Goal: Task Accomplishment & Management: Manage account settings

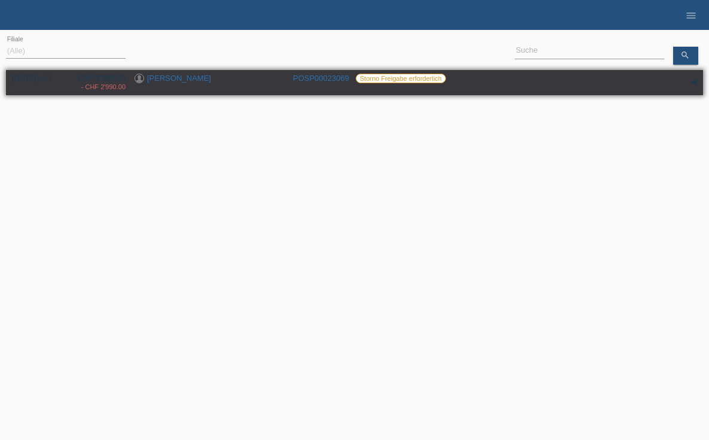
click at [190, 77] on div "[PERSON_NAME]" at bounding box center [209, 79] width 149 height 11
click at [182, 77] on link "[PERSON_NAME]" at bounding box center [179, 78] width 64 height 9
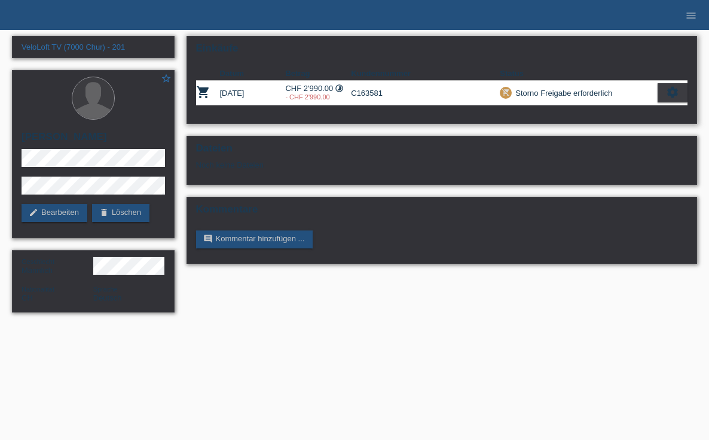
click at [686, 96] on div "settings" at bounding box center [673, 92] width 30 height 19
click at [683, 93] on div "settings" at bounding box center [673, 92] width 30 height 19
click at [555, 93] on div "Storno Freigabe erforderlich" at bounding box center [562, 93] width 100 height 13
click at [508, 90] on icon "remove_shopping_cart" at bounding box center [506, 92] width 8 height 8
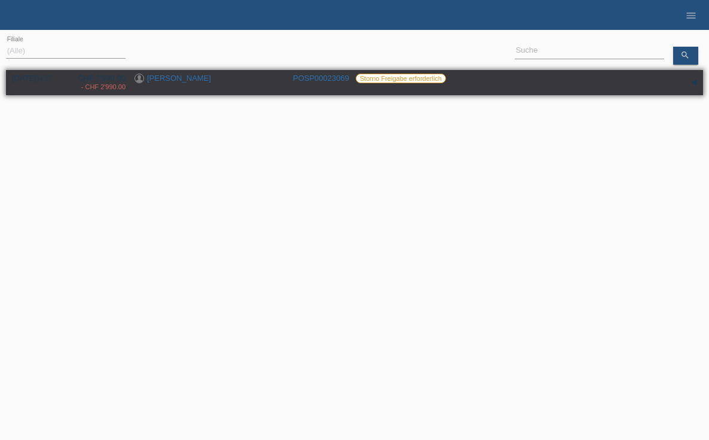
click at [156, 77] on link "[PERSON_NAME]" at bounding box center [179, 78] width 64 height 9
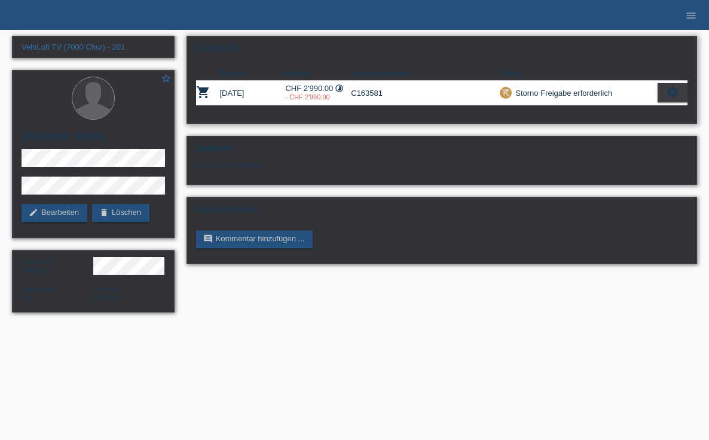
click at [548, 95] on div "Storno Freigabe erforderlich" at bounding box center [562, 93] width 100 height 13
click at [674, 88] on icon "settings" at bounding box center [672, 92] width 13 height 13
click at [684, 87] on div "settings" at bounding box center [673, 92] width 30 height 19
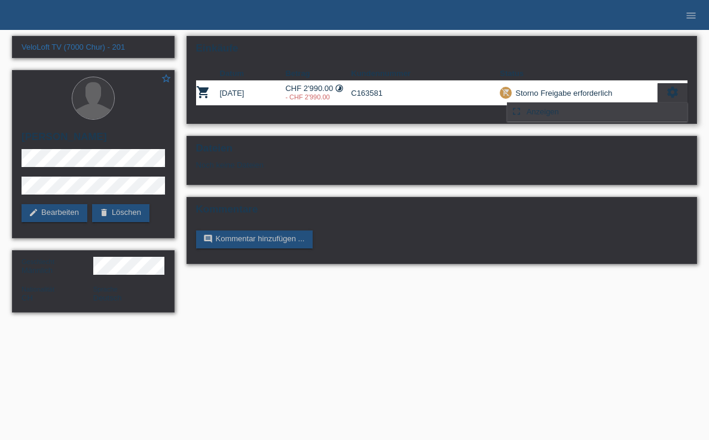
click at [609, 115] on div "fullscreen Anzeigen" at bounding box center [597, 112] width 179 height 18
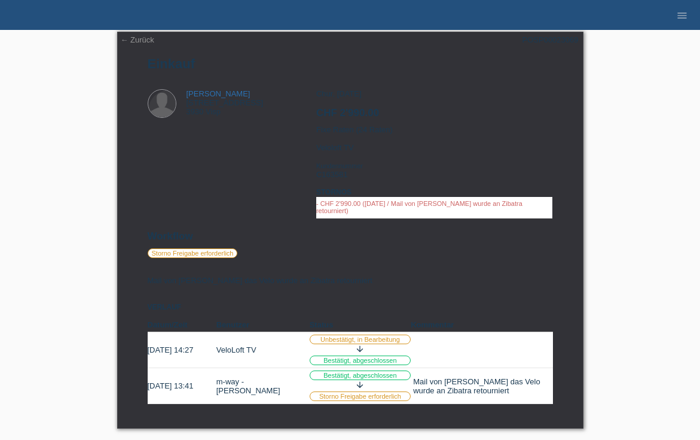
scroll to position [5, 0]
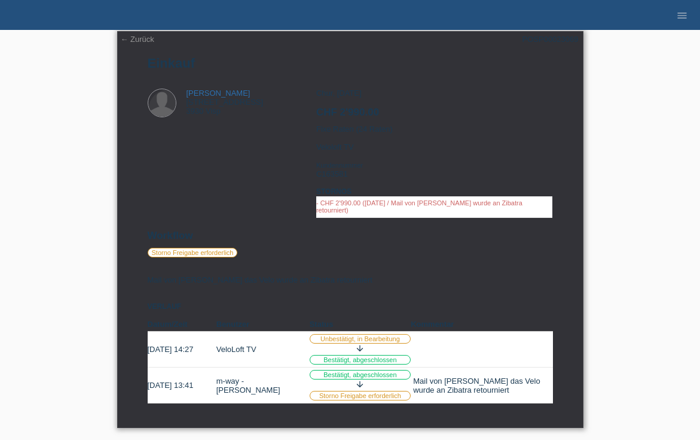
click at [190, 252] on label "Storno Freigabe erforderlich" at bounding box center [193, 253] width 90 height 10
click at [129, 39] on link "← Zurück" at bounding box center [137, 39] width 33 height 9
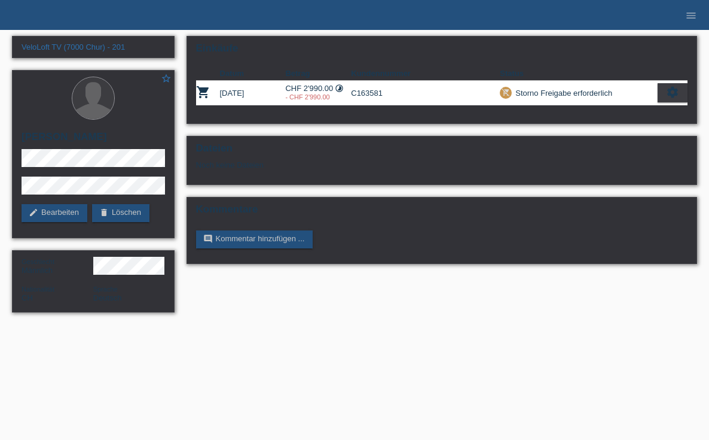
click at [306, 324] on html "POS — MF Group Einkäufe [GEOGRAPHIC_DATA] Kund*innen E-Mail Support [PERSON_NAM…" at bounding box center [354, 162] width 709 height 324
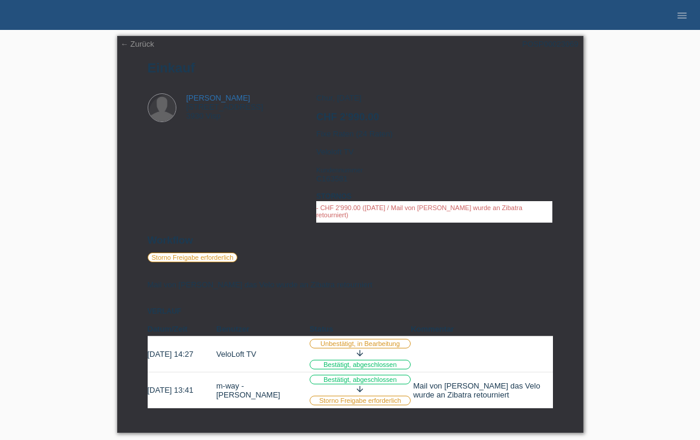
scroll to position [5, 0]
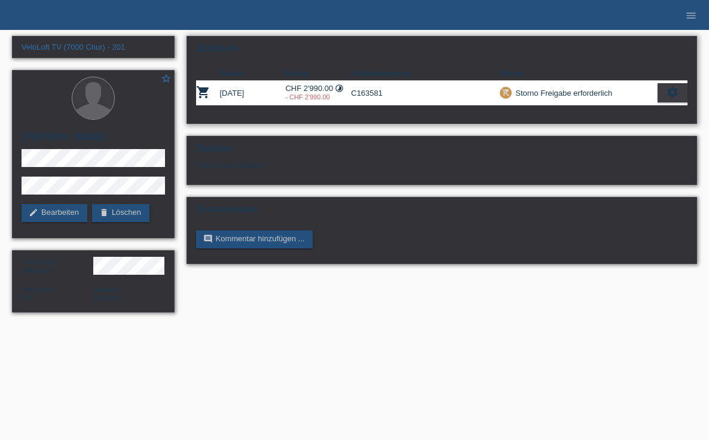
click at [507, 93] on icon "remove_shopping_cart" at bounding box center [506, 92] width 8 height 8
click at [540, 93] on div "Storno Freigabe erforderlich" at bounding box center [562, 93] width 100 height 13
click at [583, 94] on div "Storno Freigabe erforderlich" at bounding box center [562, 93] width 100 height 13
click at [228, 133] on div "Einkäufe Datum Betrag Kundennummer Status shopping_cart 04.06.2025 CHF 2'990.00…" at bounding box center [442, 153] width 523 height 246
click at [72, 216] on link "edit Bearbeiten" at bounding box center [55, 213] width 66 height 18
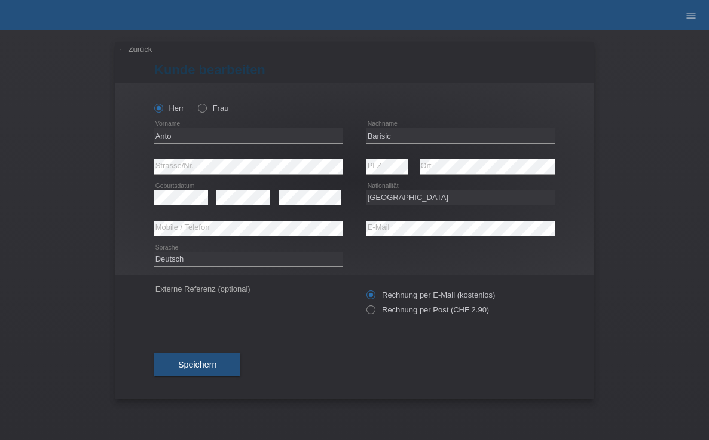
select select "CH"
click at [129, 45] on link "← Zurück" at bounding box center [134, 49] width 33 height 9
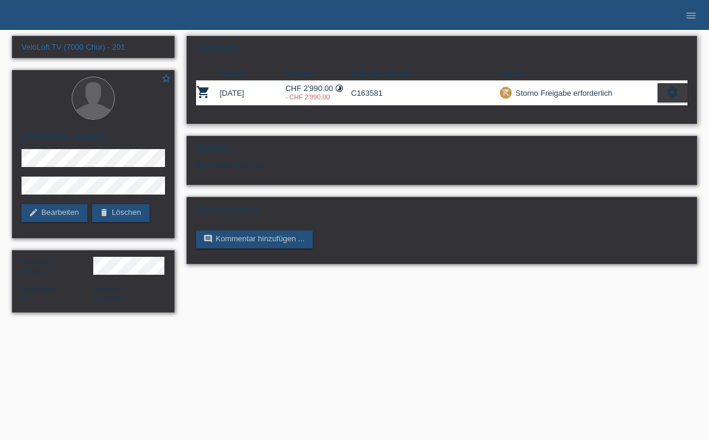
click at [671, 94] on icon "settings" at bounding box center [672, 92] width 13 height 13
click at [678, 87] on icon "settings" at bounding box center [672, 92] width 13 height 13
click at [502, 93] on icon "remove_shopping_cart" at bounding box center [506, 92] width 8 height 8
click at [539, 91] on div "Storno Freigabe erforderlich" at bounding box center [562, 93] width 100 height 13
click at [584, 94] on div "Storno Freigabe erforderlich" at bounding box center [562, 93] width 100 height 13
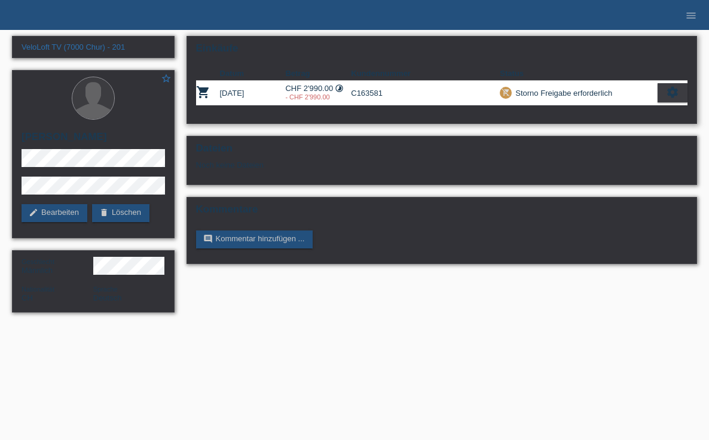
click at [358, 91] on td "C163581" at bounding box center [425, 93] width 149 height 25
click at [342, 88] on icon "timelapse" at bounding box center [339, 88] width 9 height 9
click at [218, 93] on td "shopping_cart" at bounding box center [208, 93] width 24 height 25
click at [190, 90] on div "Einkäufe Datum Betrag Kundennummer Status shopping_cart 04.06.2025 CHF 2'990.00…" at bounding box center [442, 80] width 511 height 88
click at [196, 87] on icon "shopping_cart" at bounding box center [203, 92] width 14 height 14
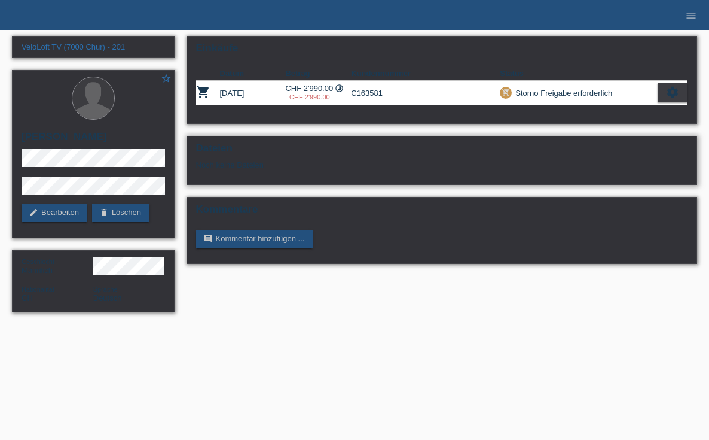
click at [216, 162] on div "Noch keine Dateien" at bounding box center [373, 164] width 354 height 9
click at [516, 324] on html "POS — MF Group Einkäufe Stornos Kund*innen E-Mail Support Anto Barisic close" at bounding box center [354, 162] width 709 height 324
click at [666, 96] on div "settings" at bounding box center [673, 92] width 30 height 19
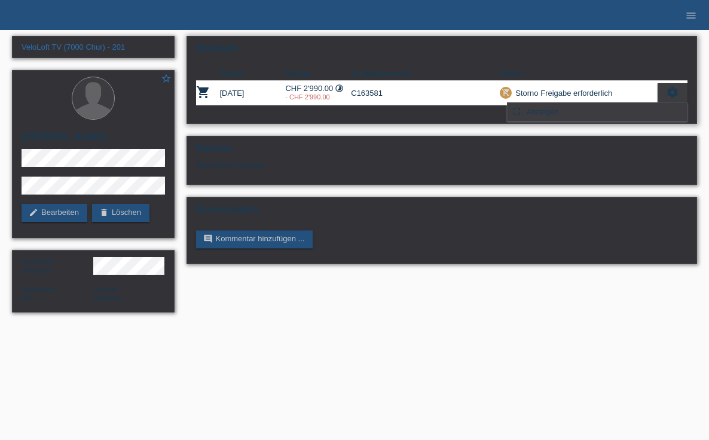
click at [591, 89] on div "Storno Freigabe erforderlich" at bounding box center [562, 93] width 100 height 13
drag, startPoint x: 544, startPoint y: 111, endPoint x: 518, endPoint y: 139, distance: 38.1
click at [544, 111] on span "Anzeigen" at bounding box center [543, 111] width 36 height 14
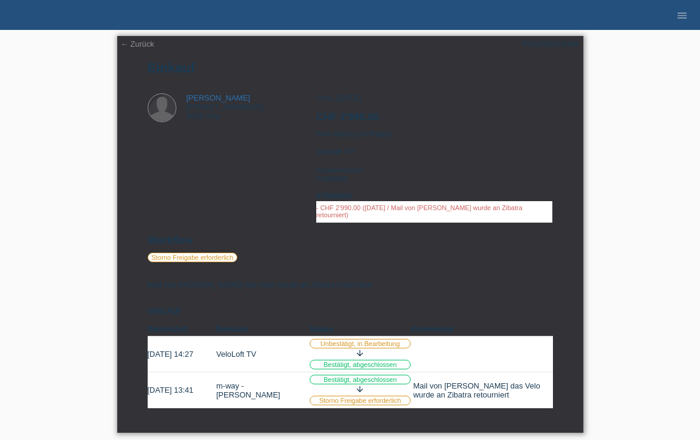
click at [191, 256] on label "Storno Freigabe erforderlich" at bounding box center [193, 257] width 90 height 10
click at [343, 401] on label "Storno Freigabe erforderlich" at bounding box center [361, 400] width 102 height 10
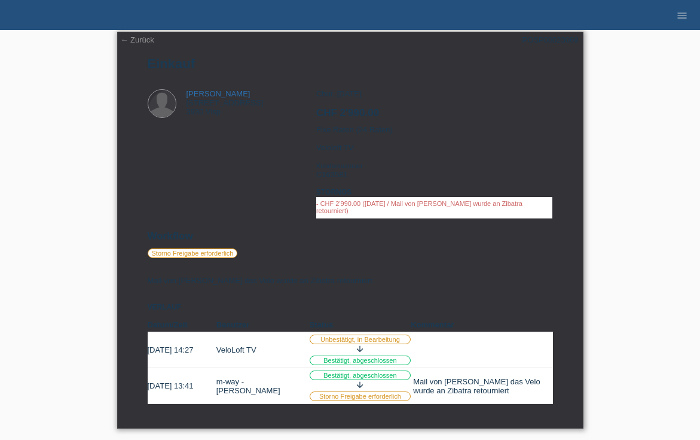
scroll to position [5, 0]
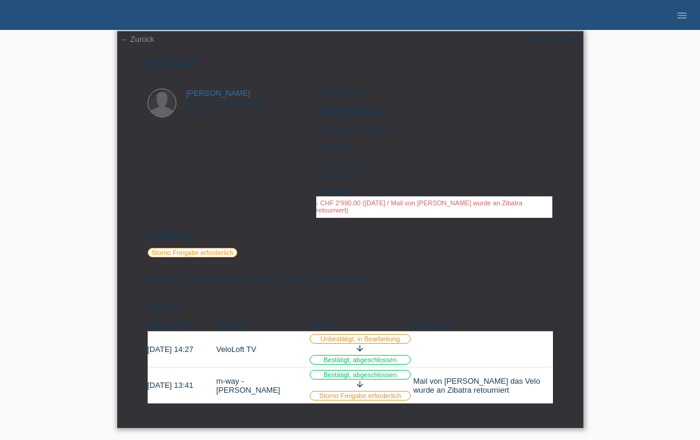
click at [487, 286] on div "Mail von [PERSON_NAME] das Velo wurde an Zibatra retourniert Verlauf Datum/Zeit…" at bounding box center [350, 334] width 405 height 137
click at [136, 40] on link "← Zurück" at bounding box center [137, 39] width 33 height 9
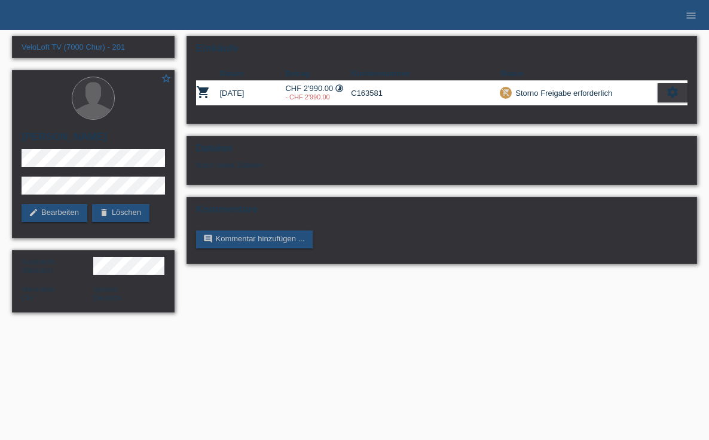
click at [380, 300] on div "VeloLoft TV (7000 Chur) - 201 star_border [PERSON_NAME] edit Bearbeiten delete …" at bounding box center [354, 177] width 697 height 294
click at [674, 88] on icon "settings" at bounding box center [672, 92] width 13 height 13
click at [501, 313] on div "VeloLoft TV (7000 Chur) - 201 star_border Anto Barisic edit Bearbeiten delete L…" at bounding box center [354, 177] width 697 height 294
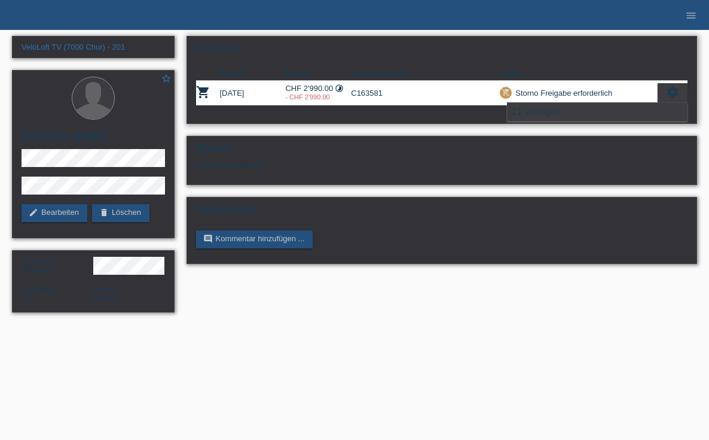
click at [672, 86] on icon "settings" at bounding box center [672, 92] width 13 height 13
click at [673, 92] on icon "settings" at bounding box center [672, 92] width 13 height 13
click at [553, 107] on span "Anzeigen" at bounding box center [543, 111] width 36 height 14
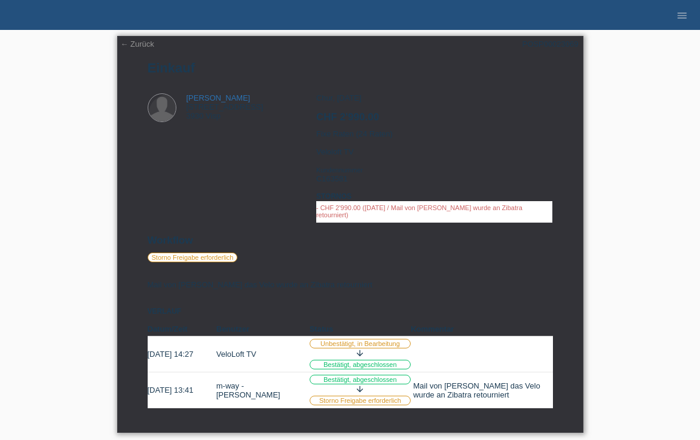
scroll to position [5, 0]
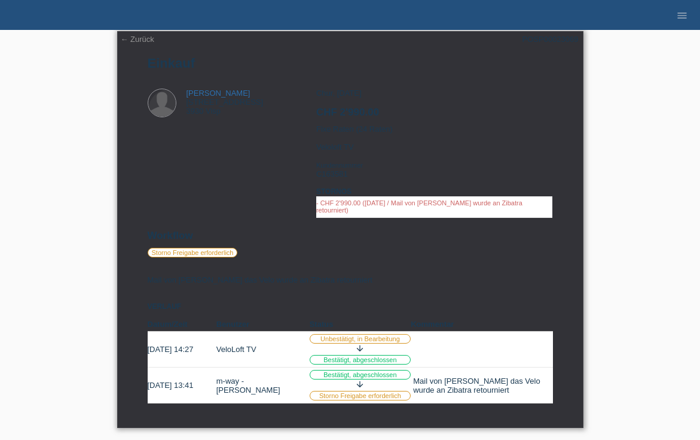
click at [393, 388] on div "arrow_downward" at bounding box center [361, 384] width 102 height 11
click at [392, 394] on label "Storno Freigabe erforderlich" at bounding box center [361, 395] width 102 height 10
click at [398, 372] on label "Bestätigt, abgeschlossen" at bounding box center [361, 375] width 102 height 10
click at [405, 359] on label "Bestätigt, abgeschlossen" at bounding box center [361, 360] width 102 height 10
click at [406, 341] on label "Unbestätigt, in Bearbeitung" at bounding box center [361, 339] width 102 height 10
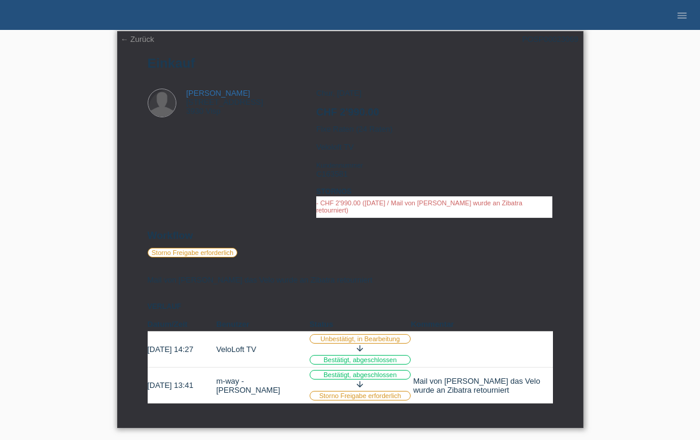
click at [211, 243] on h2 "Workflow" at bounding box center [350, 239] width 405 height 18
click at [226, 91] on link "[PERSON_NAME]" at bounding box center [219, 93] width 64 height 9
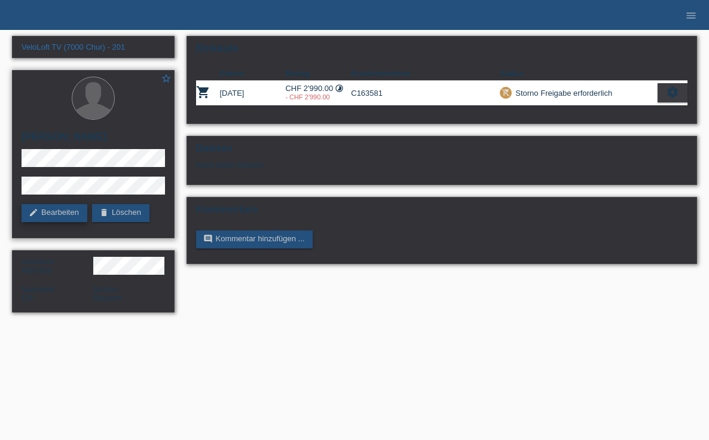
click at [42, 209] on link "edit Bearbeiten" at bounding box center [55, 213] width 66 height 18
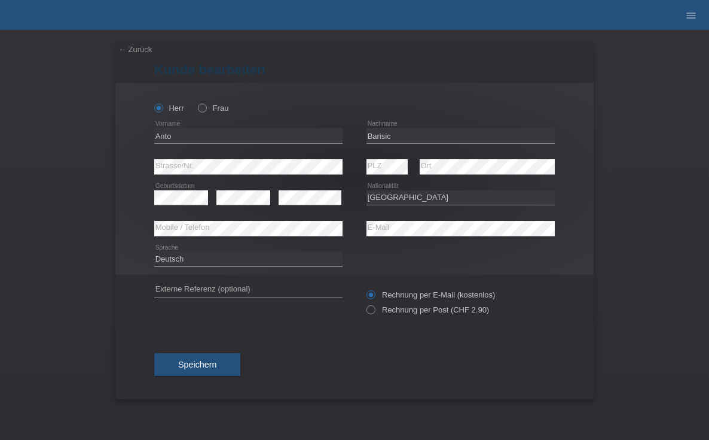
select select "CH"
click at [140, 47] on link "← Zurück" at bounding box center [134, 49] width 33 height 9
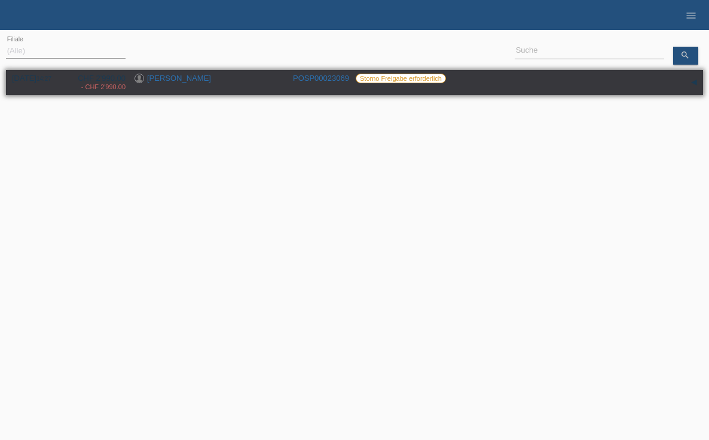
click at [696, 84] on div "▾" at bounding box center [694, 83] width 18 height 18
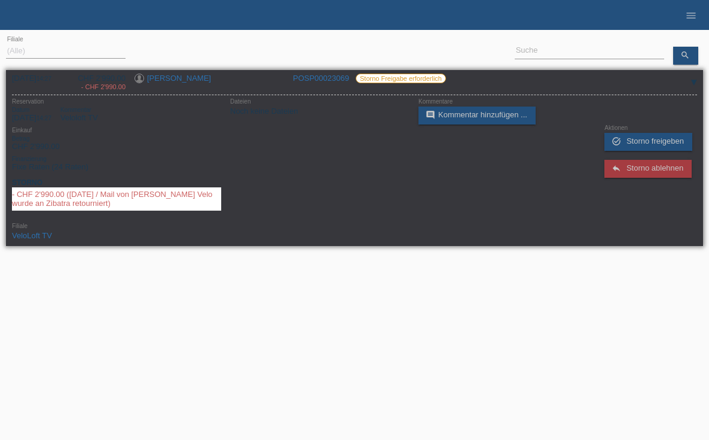
click at [692, 77] on div "▾" at bounding box center [694, 83] width 18 height 18
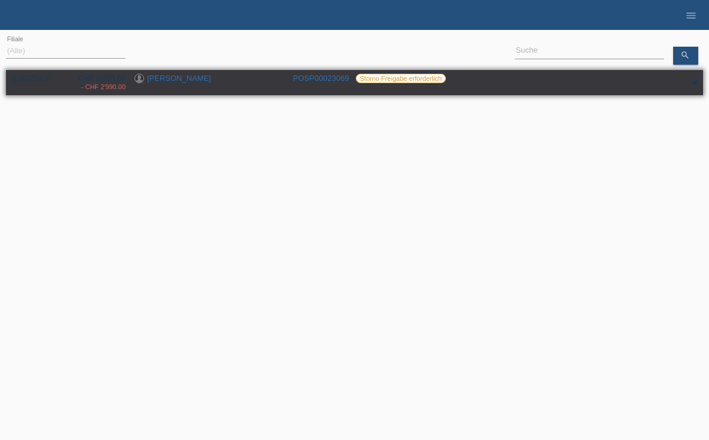
click at [339, 77] on link "POSP00023069" at bounding box center [321, 78] width 56 height 9
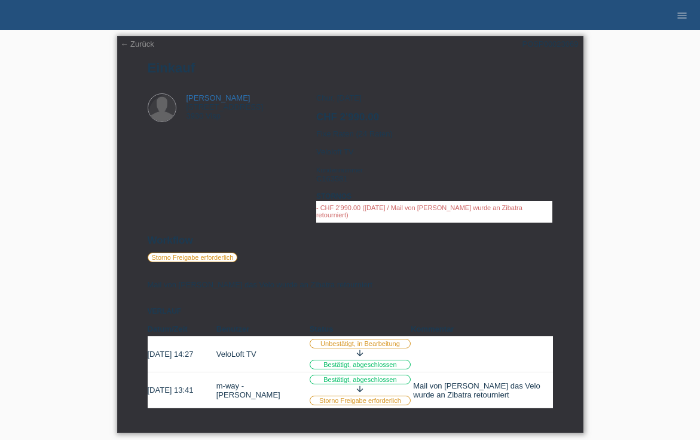
click at [145, 42] on link "← Zurück" at bounding box center [137, 43] width 33 height 9
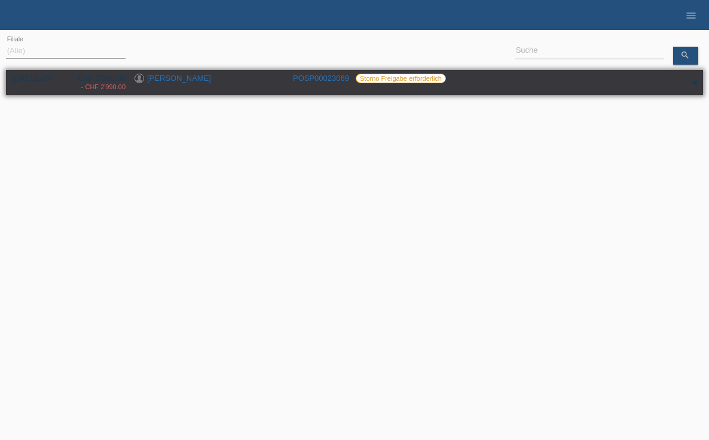
click at [692, 83] on div "▾" at bounding box center [694, 83] width 18 height 18
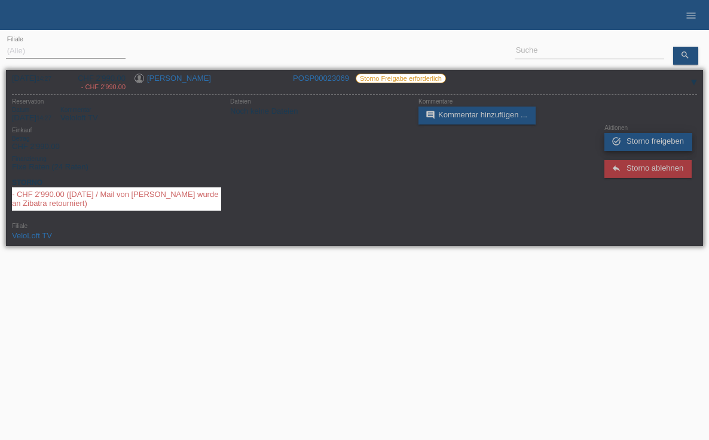
click at [664, 141] on span "Storno freigeben" at bounding box center [655, 140] width 57 height 9
click at [635, 127] on div "Aktionen" at bounding box center [651, 127] width 93 height 7
click at [619, 126] on div "Aktionen" at bounding box center [651, 127] width 93 height 7
click at [639, 143] on span "Storno freigeben" at bounding box center [655, 142] width 57 height 9
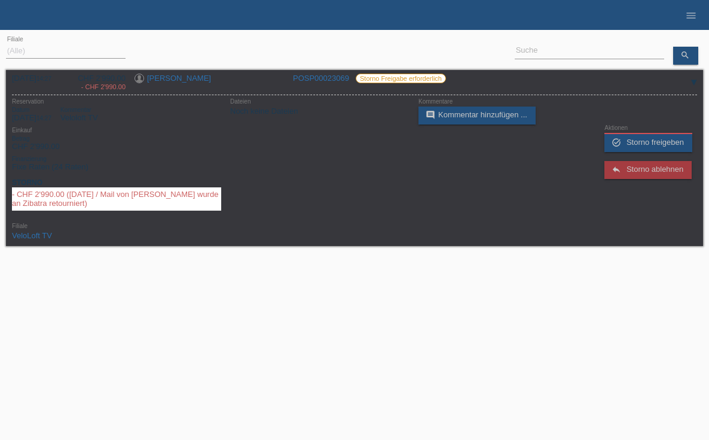
click at [336, 255] on div at bounding box center [354, 253] width 697 height 9
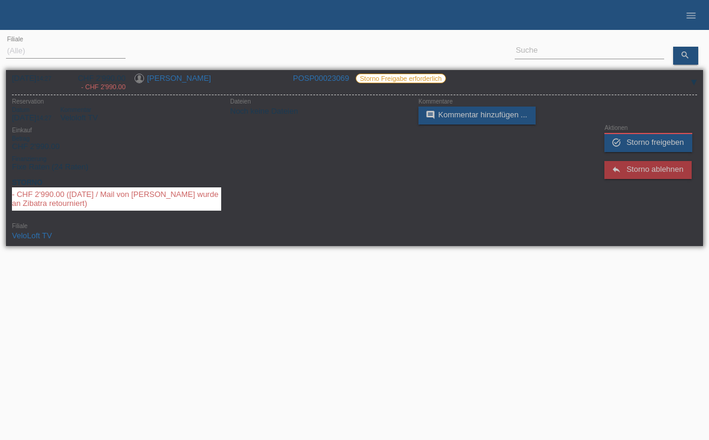
click at [637, 126] on div "Aktionen" at bounding box center [651, 127] width 93 height 7
click at [629, 126] on div "Aktionen" at bounding box center [651, 127] width 93 height 7
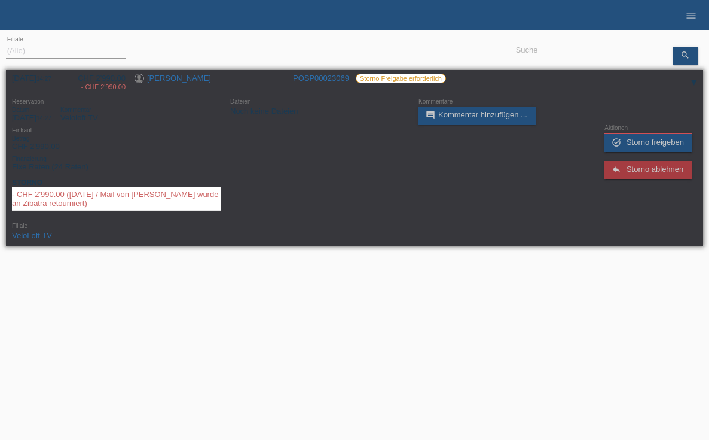
click at [71, 222] on div "Filiale" at bounding box center [116, 225] width 209 height 7
click at [696, 86] on div "▾" at bounding box center [694, 83] width 18 height 18
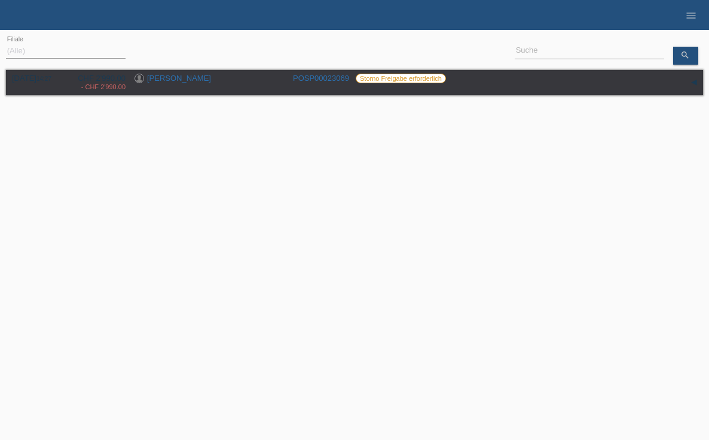
click at [408, 187] on html "Es ist ein Fehler aufgetreten Es ist ein Fehler aufgetreten POS — MF Group Eink…" at bounding box center [354, 93] width 709 height 187
